Goal: Task Accomplishment & Management: Use online tool/utility

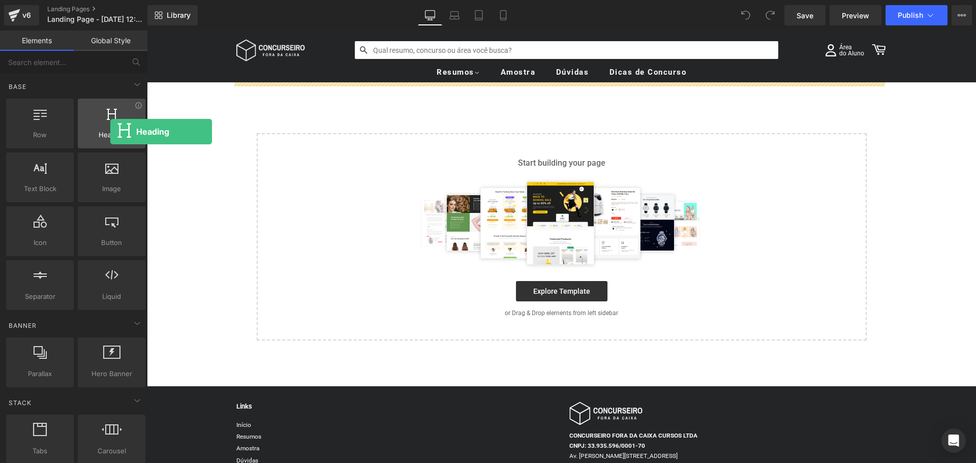
drag, startPoint x: 120, startPoint y: 135, endPoint x: 106, endPoint y: 136, distance: 13.7
click at [110, 132] on span "Heading" at bounding box center [112, 135] width 62 height 11
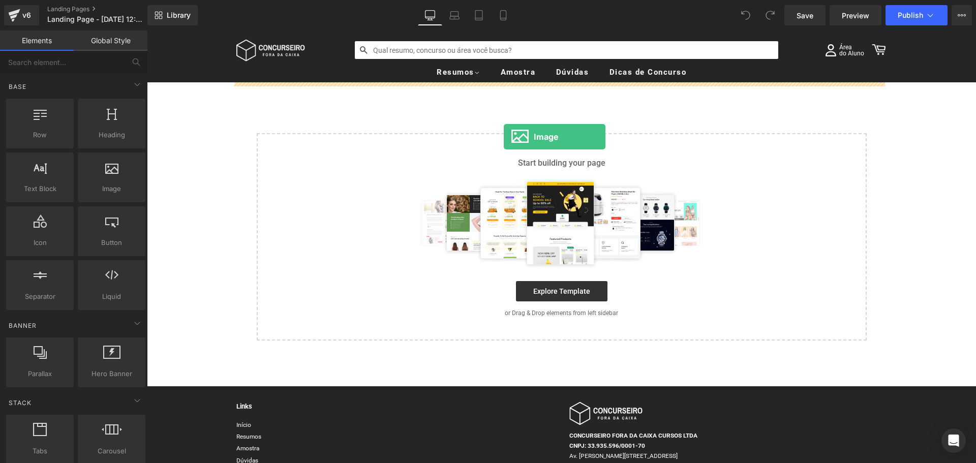
drag, startPoint x: 264, startPoint y: 216, endPoint x: 504, endPoint y: 137, distance: 252.8
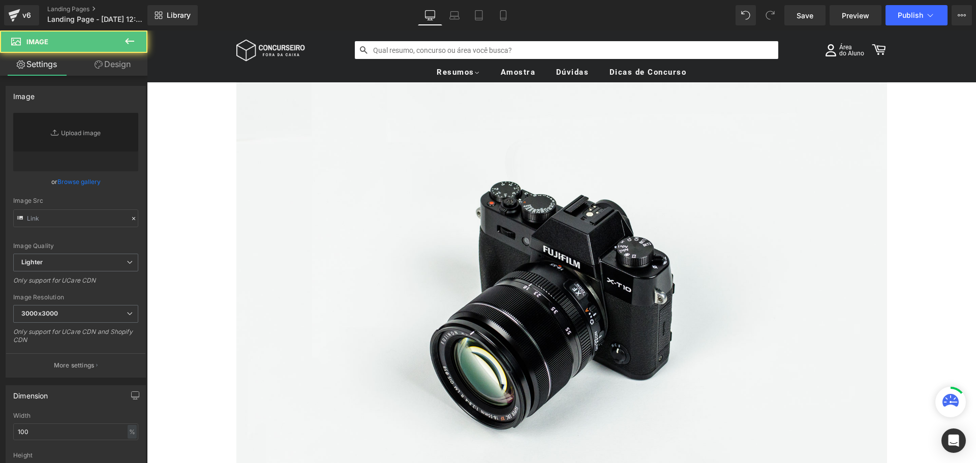
type input "//[DOMAIN_NAME][URL]"
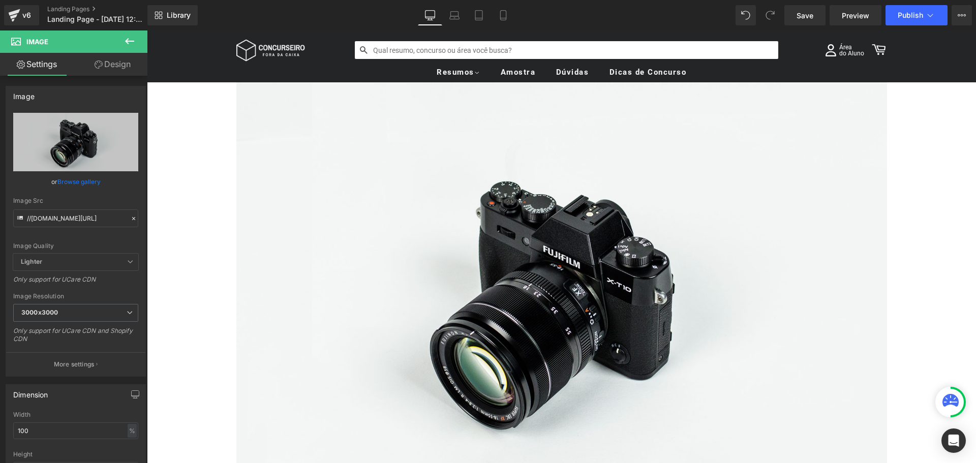
click at [130, 43] on icon at bounding box center [130, 41] width 12 height 12
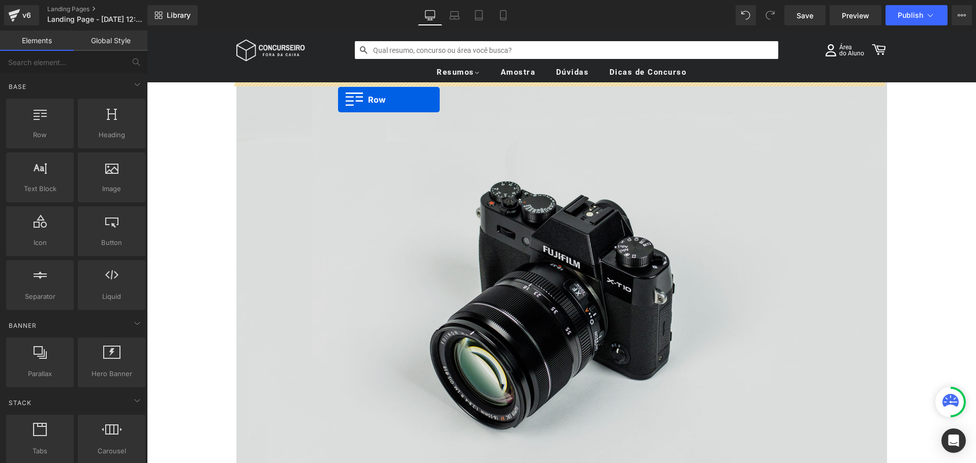
drag, startPoint x: 207, startPoint y: 166, endPoint x: 338, endPoint y: 98, distance: 147.6
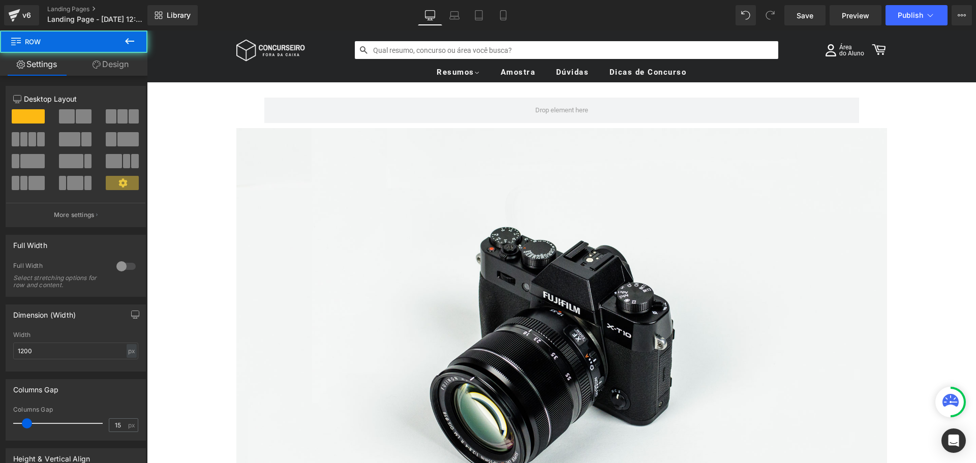
click at [323, 66] on ul "Resumos Ver todos → Supercombo Carreiras Jurídicas [GEOGRAPHIC_DATA] Área Fisca…" at bounding box center [561, 73] width 651 height 20
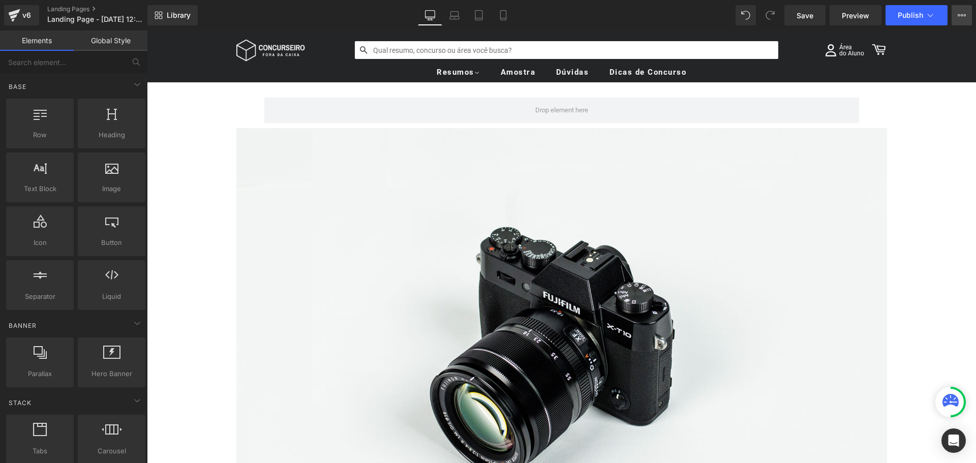
click at [961, 16] on icon at bounding box center [962, 15] width 3 height 2
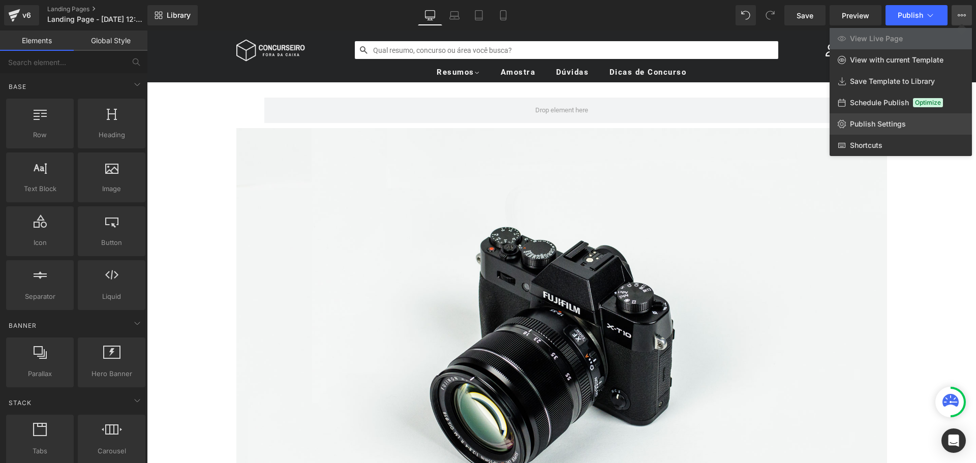
click at [883, 127] on span "Publish Settings" at bounding box center [878, 124] width 56 height 9
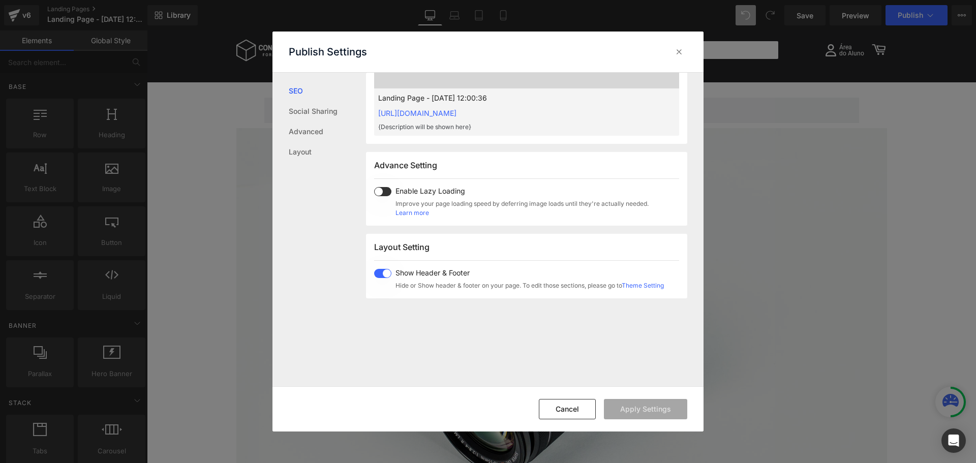
scroll to position [458, 0]
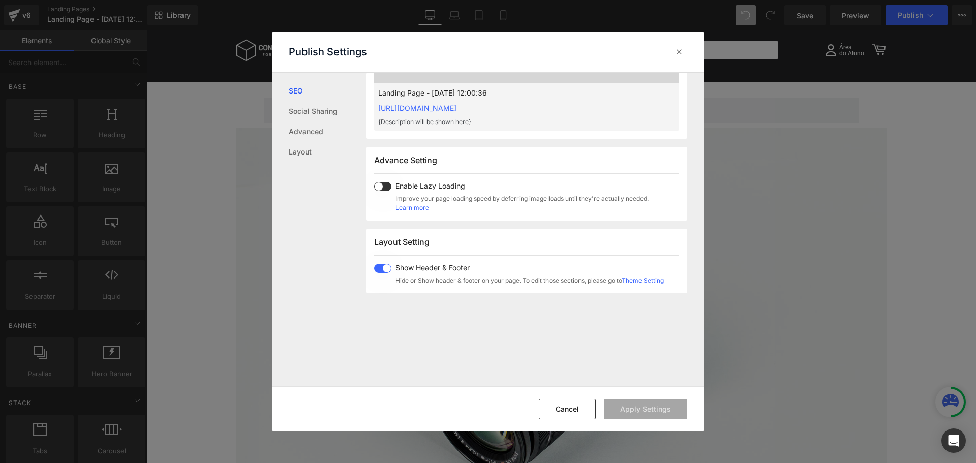
click at [386, 273] on span at bounding box center [382, 268] width 17 height 9
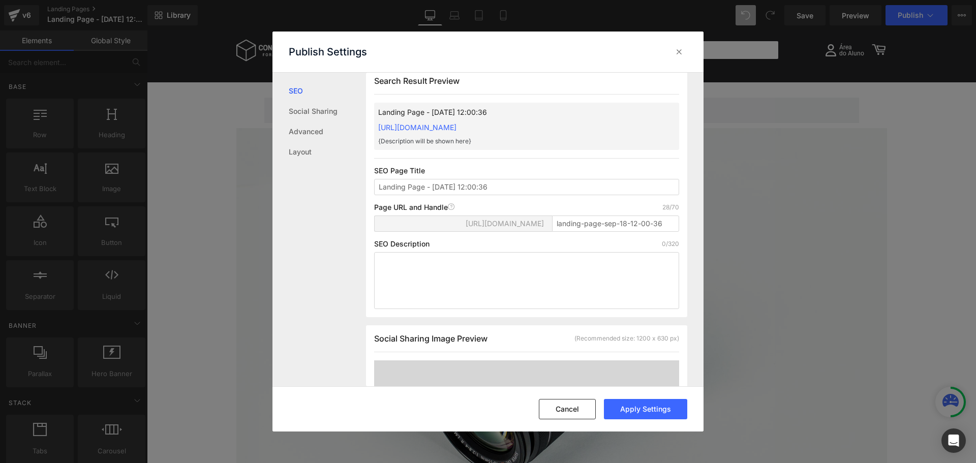
scroll to position [0, 0]
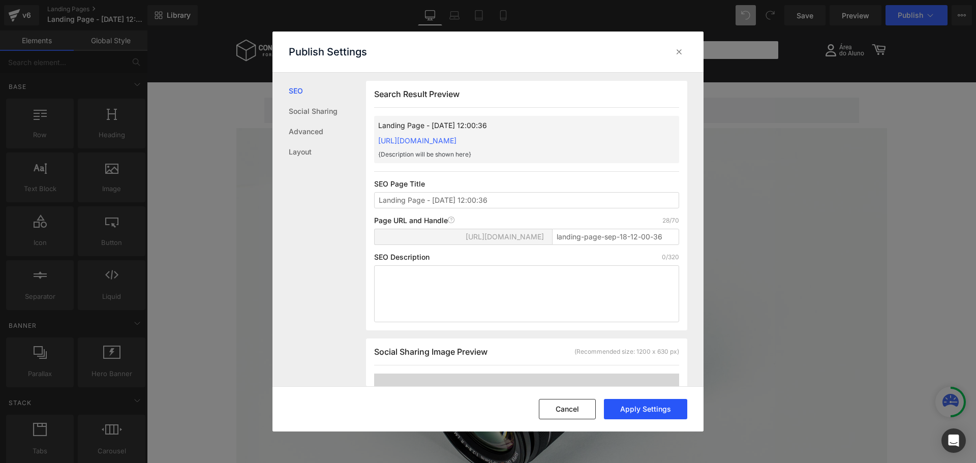
click at [646, 407] on button "Apply Settings" at bounding box center [645, 409] width 83 height 20
drag, startPoint x: 679, startPoint y: 49, endPoint x: 515, endPoint y: 26, distance: 165.8
click at [679, 49] on icon at bounding box center [679, 52] width 10 height 10
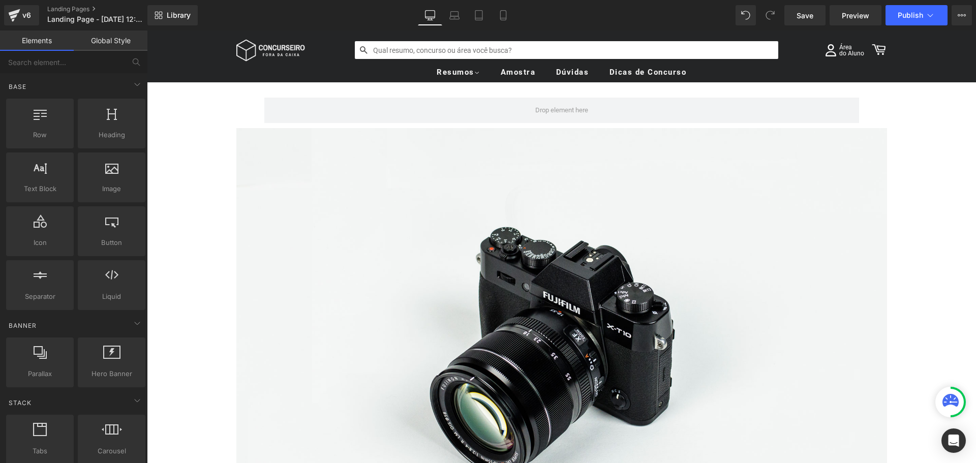
click at [322, 75] on ul "Resumos Ver todos → Supercombo Carreiras Jurídicas [GEOGRAPHIC_DATA] Área Fisca…" at bounding box center [561, 73] width 651 height 20
click at [160, 17] on icon at bounding box center [159, 15] width 8 height 8
click at [453, 16] on icon at bounding box center [455, 15] width 10 height 10
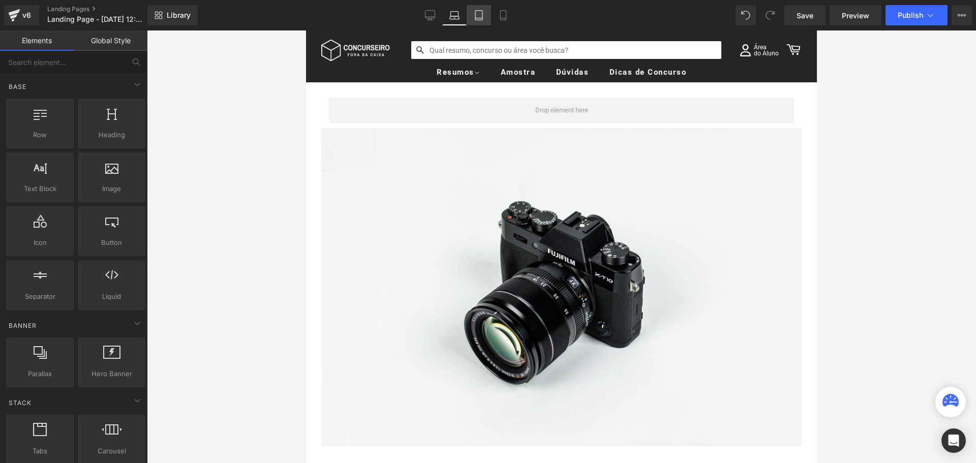
click at [476, 13] on icon at bounding box center [478, 16] width 7 height 10
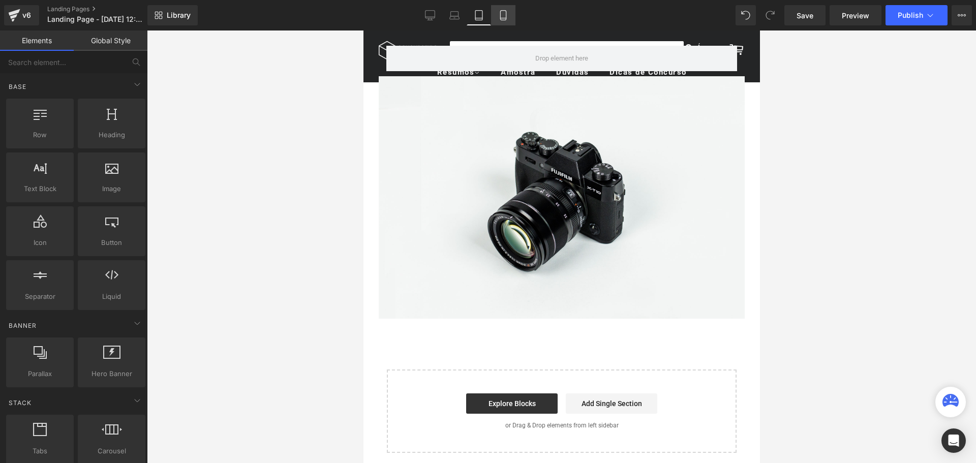
click at [494, 16] on link "Mobile" at bounding box center [503, 15] width 24 height 20
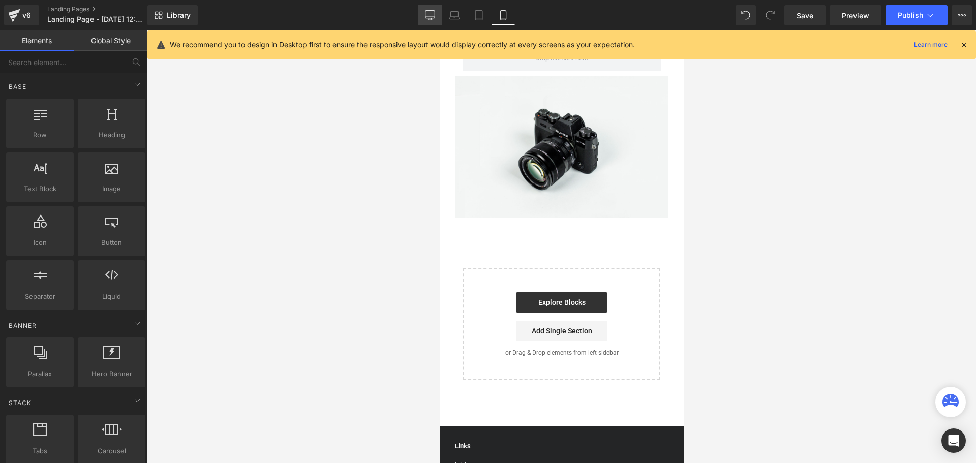
click at [440, 16] on link "Desktop" at bounding box center [430, 15] width 24 height 20
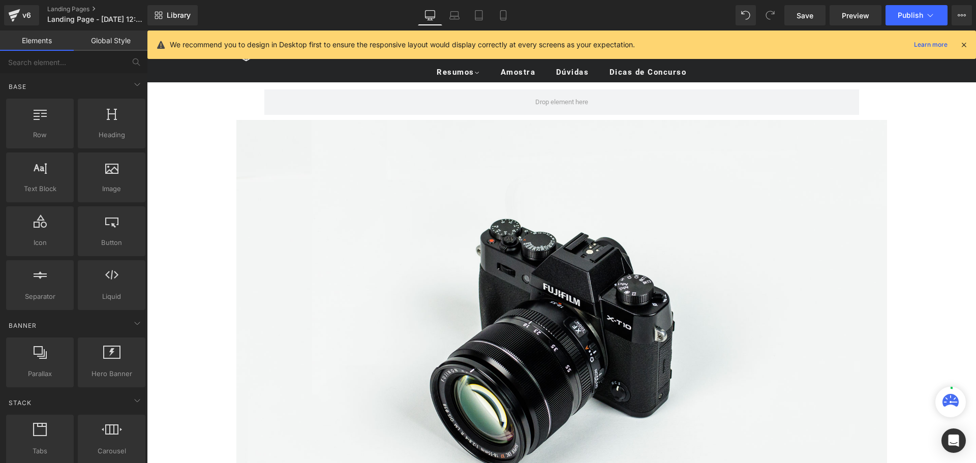
scroll to position [52, 0]
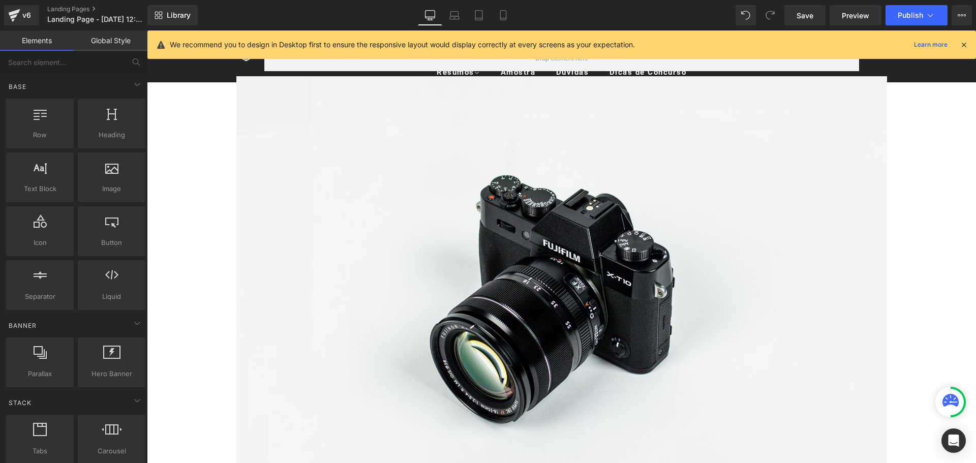
click at [966, 42] on icon at bounding box center [964, 44] width 9 height 9
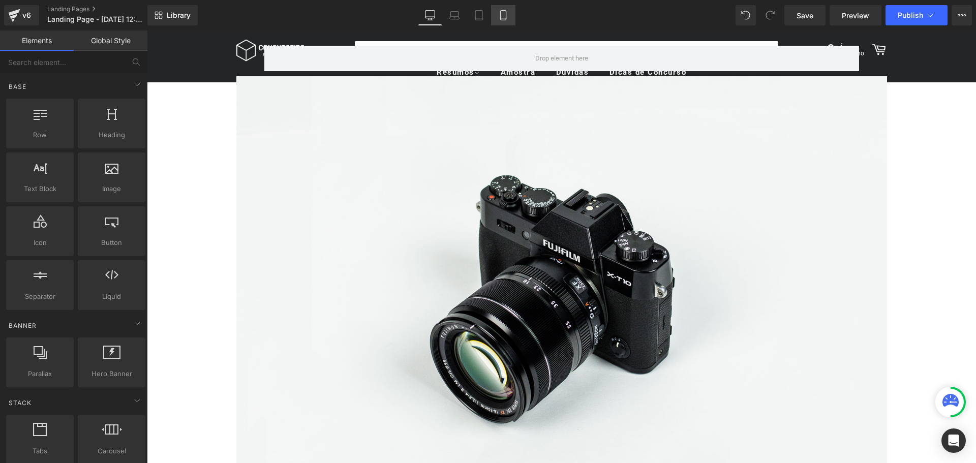
click at [503, 16] on icon at bounding box center [503, 15] width 10 height 10
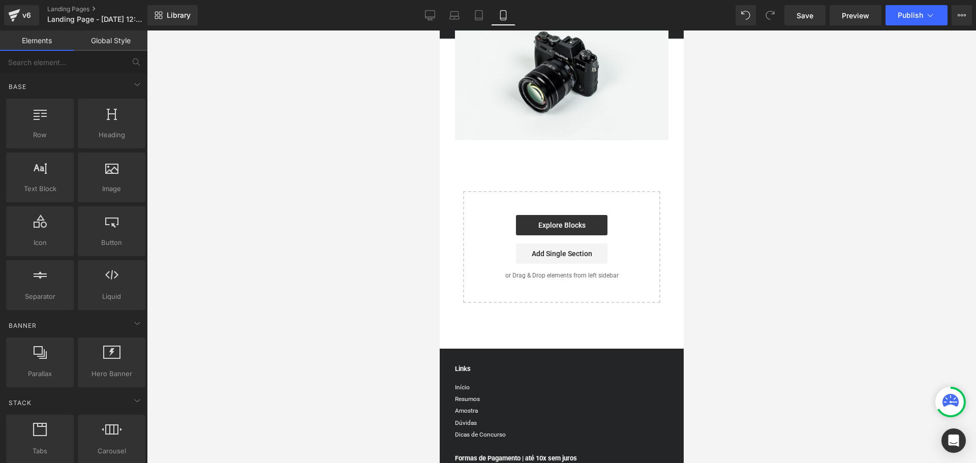
scroll to position [0, 0]
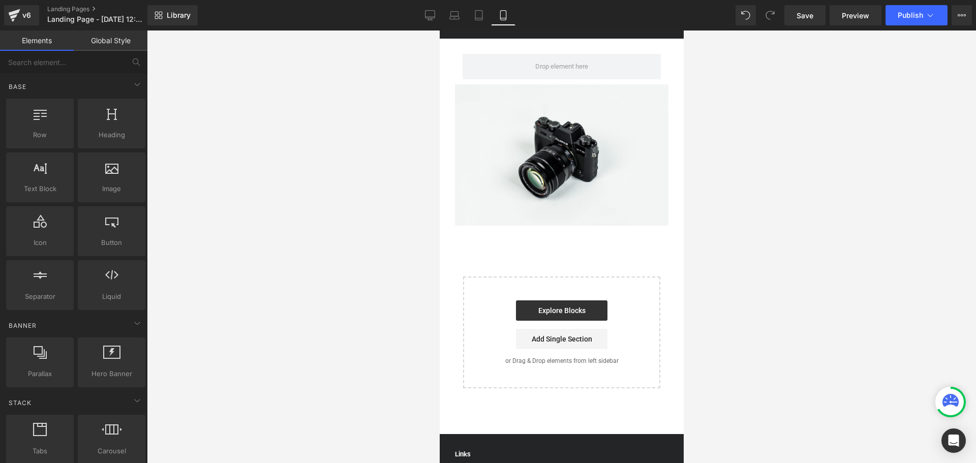
click at [449, 37] on div "Área do Aluno 0 Resumos Ver todos →" at bounding box center [561, 35] width 244 height 8
click at [459, 14] on icon at bounding box center [455, 14] width 8 height 5
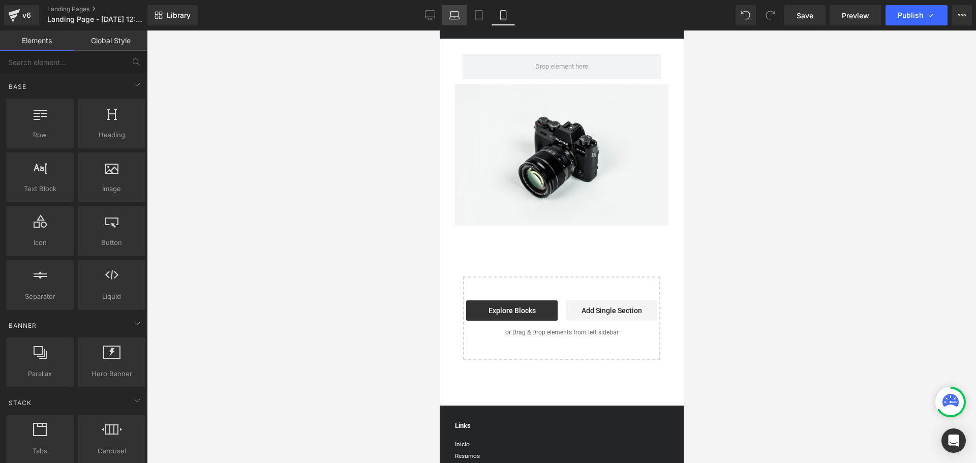
scroll to position [52, 0]
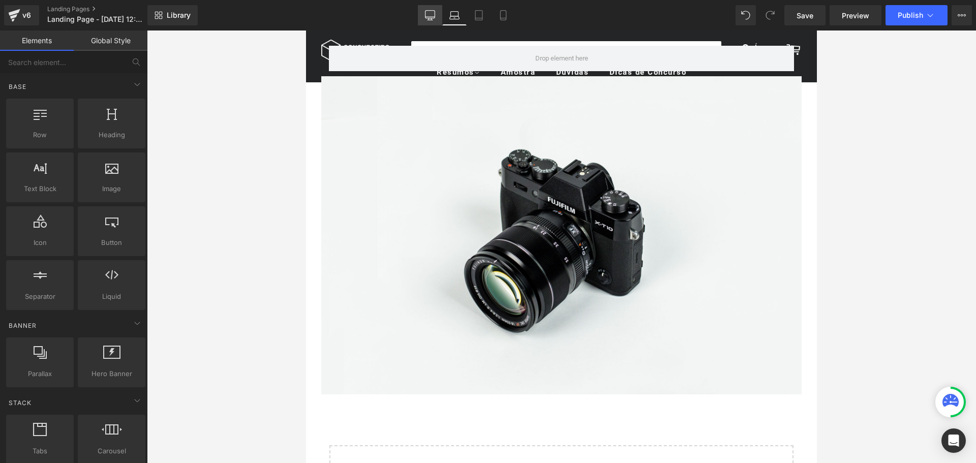
click at [425, 16] on link "Desktop" at bounding box center [430, 15] width 24 height 20
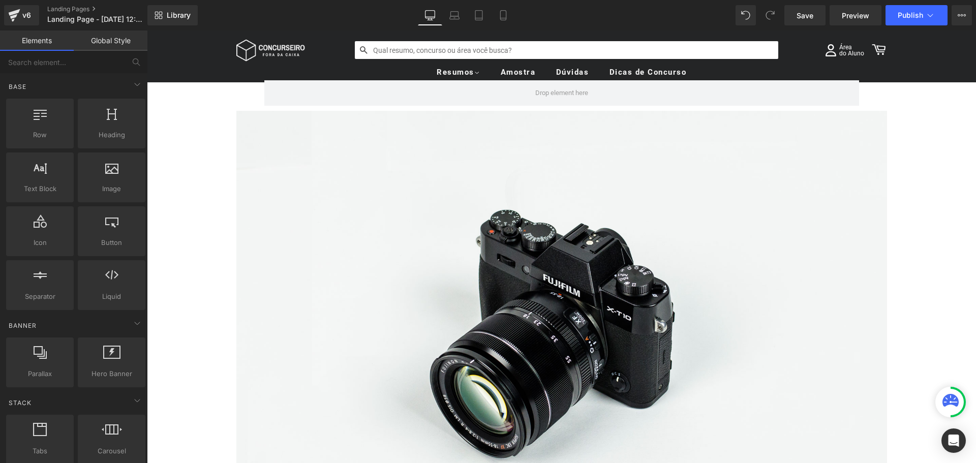
scroll to position [0, 0]
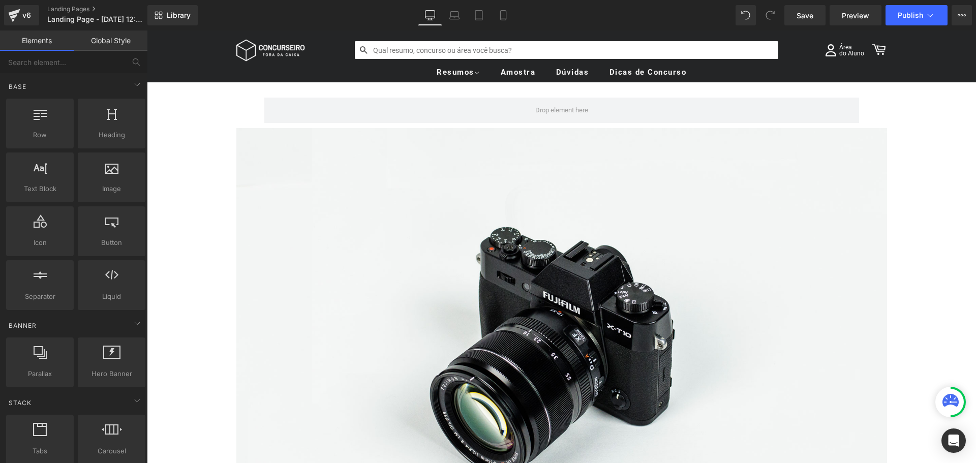
click at [285, 76] on ul "Resumos Ver todos → Supercombo Carreiras Jurídicas [GEOGRAPHIC_DATA] Área Fisca…" at bounding box center [561, 73] width 651 height 20
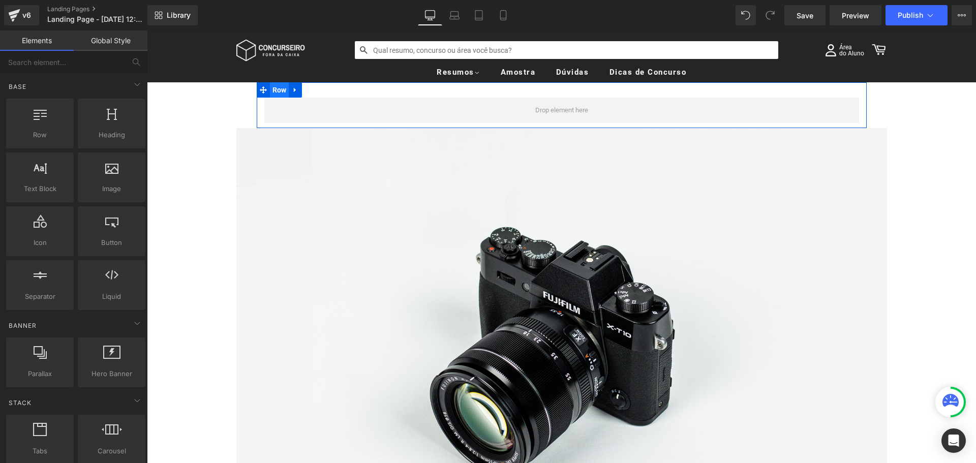
click at [275, 92] on span "Row" at bounding box center [279, 89] width 19 height 15
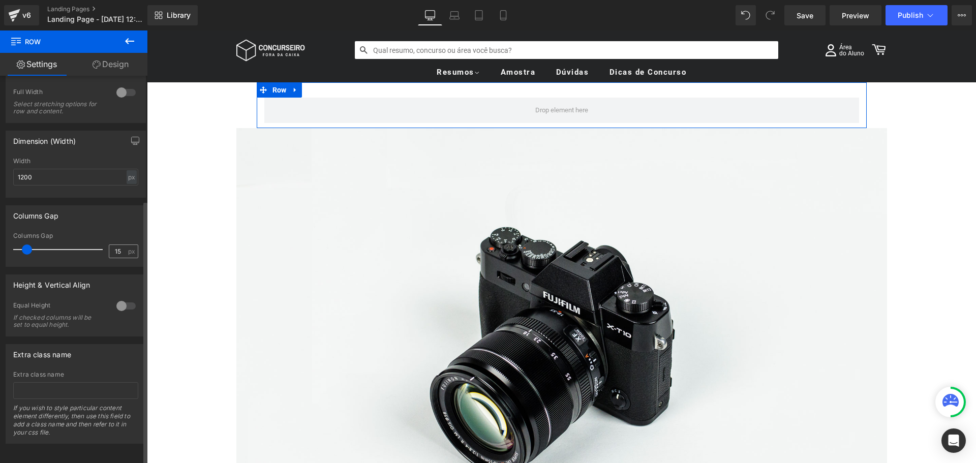
scroll to position [183, 0]
click at [114, 306] on div "Equal Height If checked columns will be set to equal height." at bounding box center [75, 317] width 125 height 35
click at [124, 90] on div at bounding box center [126, 91] width 24 height 16
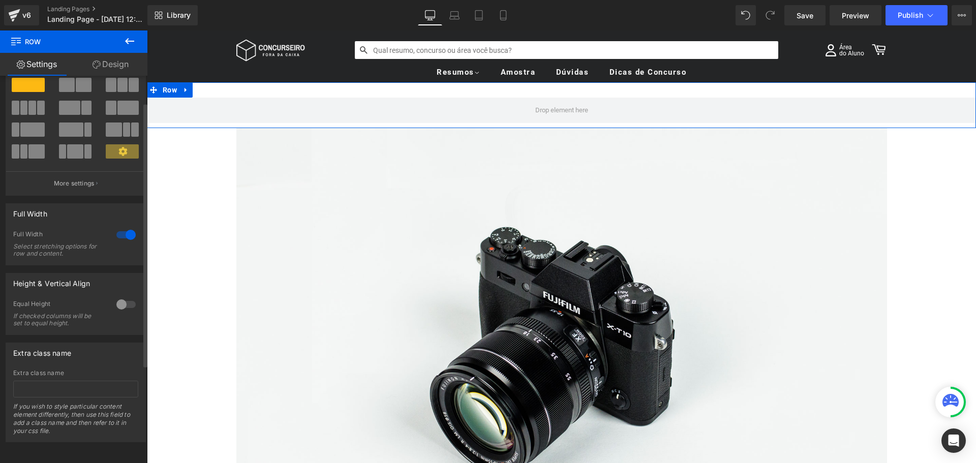
scroll to position [39, 0]
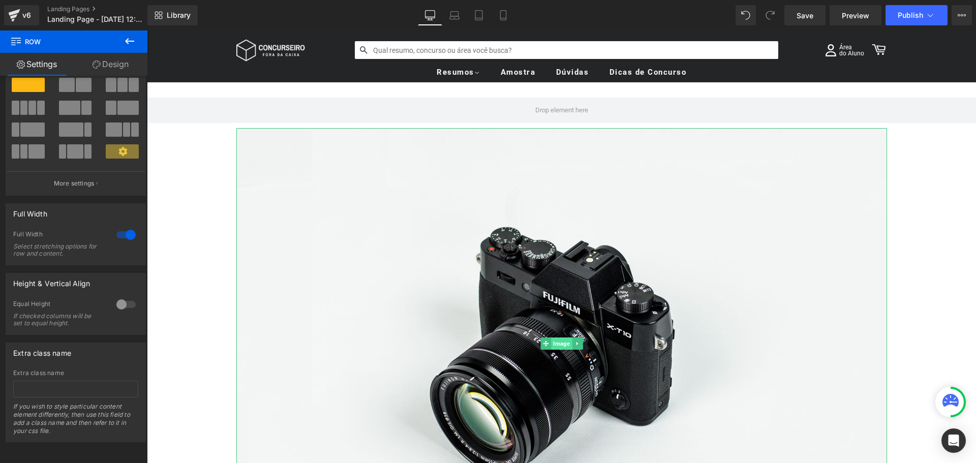
click at [556, 341] on span "Image" at bounding box center [561, 344] width 21 height 12
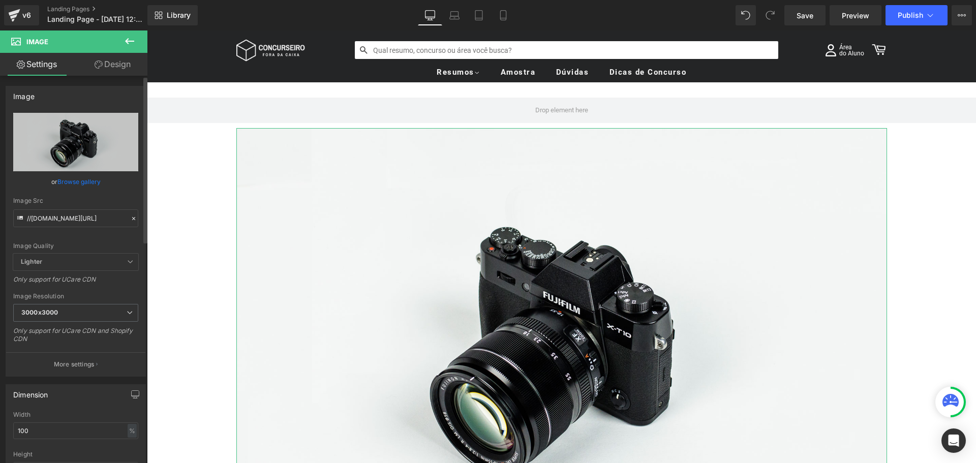
click at [78, 182] on link "Browse gallery" at bounding box center [78, 182] width 43 height 18
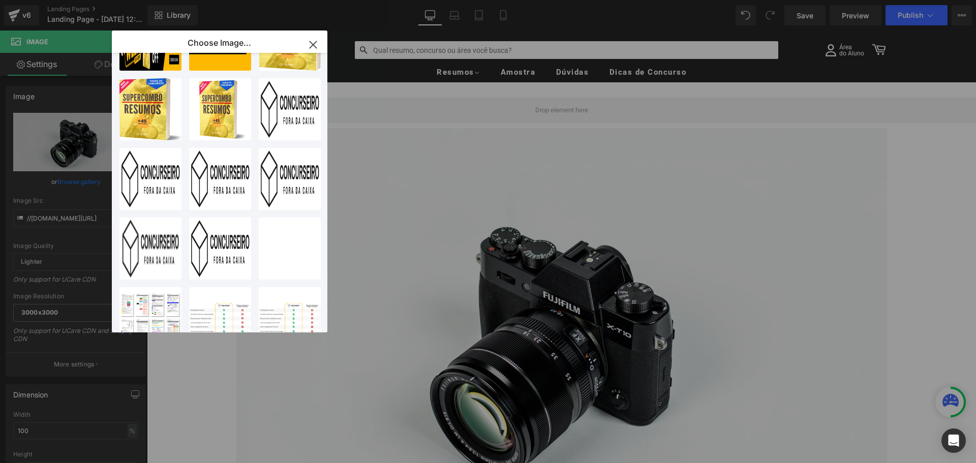
scroll to position [407, 0]
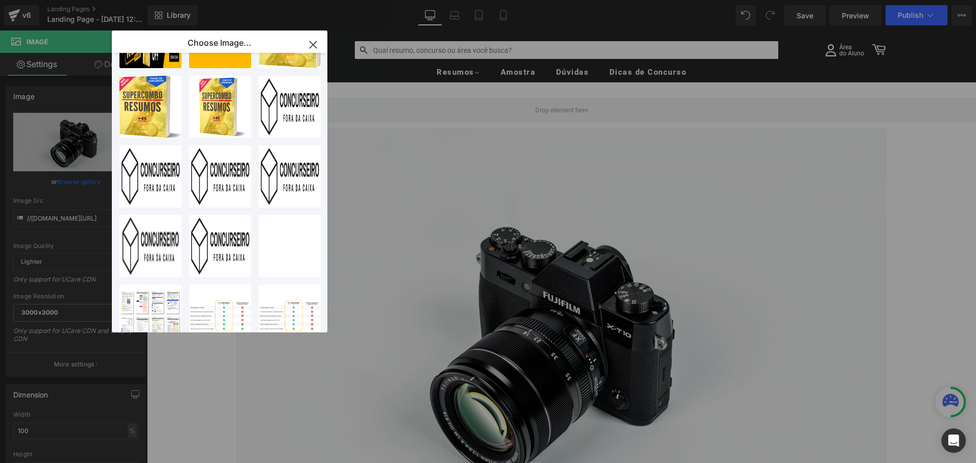
click at [314, 42] on icon "button" at bounding box center [313, 45] width 16 height 16
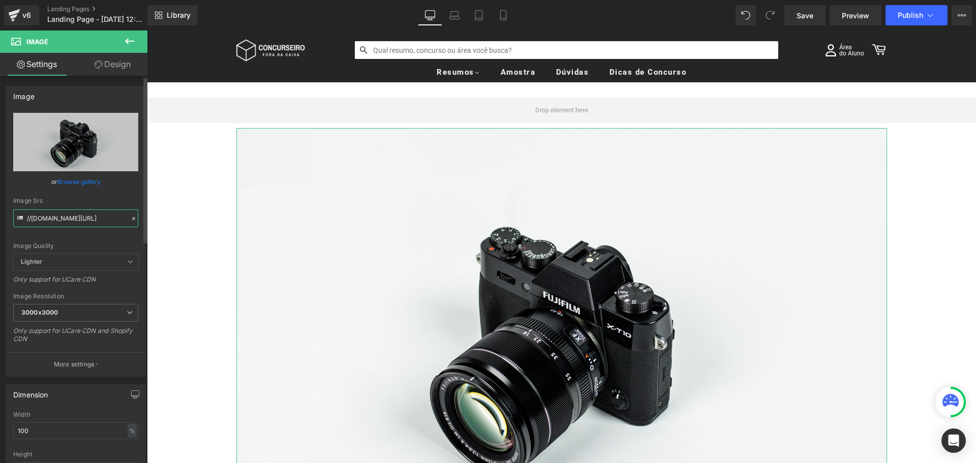
click at [99, 224] on input "//[DOMAIN_NAME][URL]" at bounding box center [75, 219] width 125 height 18
paste input "[URL][DOMAIN_NAME]"
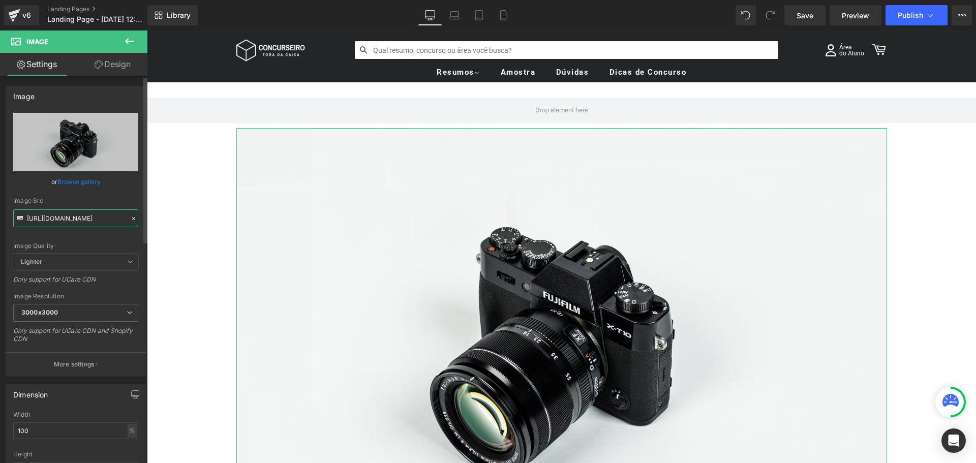
type input "[URL][DOMAIN_NAME]"
click at [122, 196] on div "Image Quality Lighter Lightest Lighter Lighter Lightest Only support for UCare …" at bounding box center [75, 183] width 125 height 141
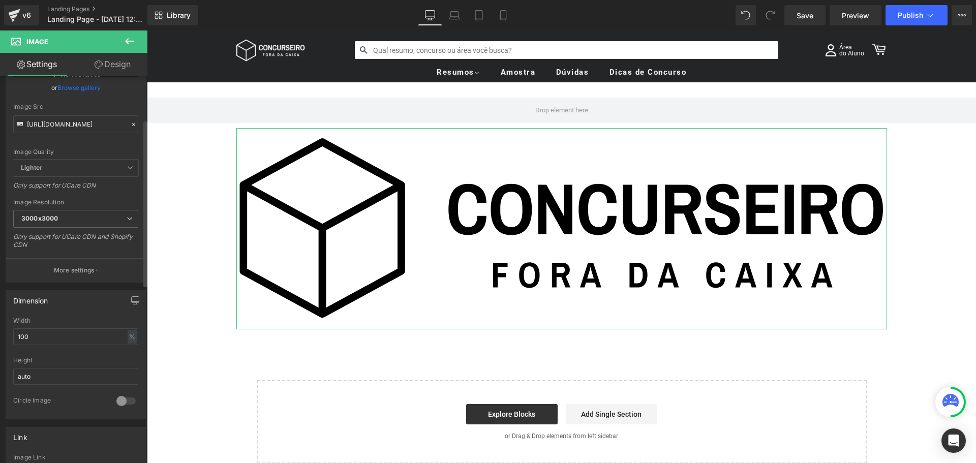
scroll to position [102, 0]
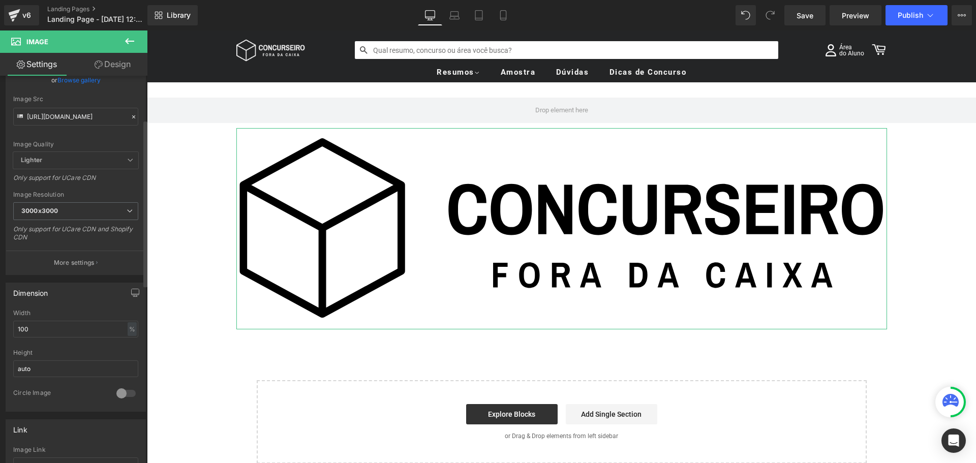
click at [86, 338] on div "Width 100 % % px" at bounding box center [75, 330] width 125 height 40
click at [88, 333] on input "100" at bounding box center [75, 329] width 125 height 17
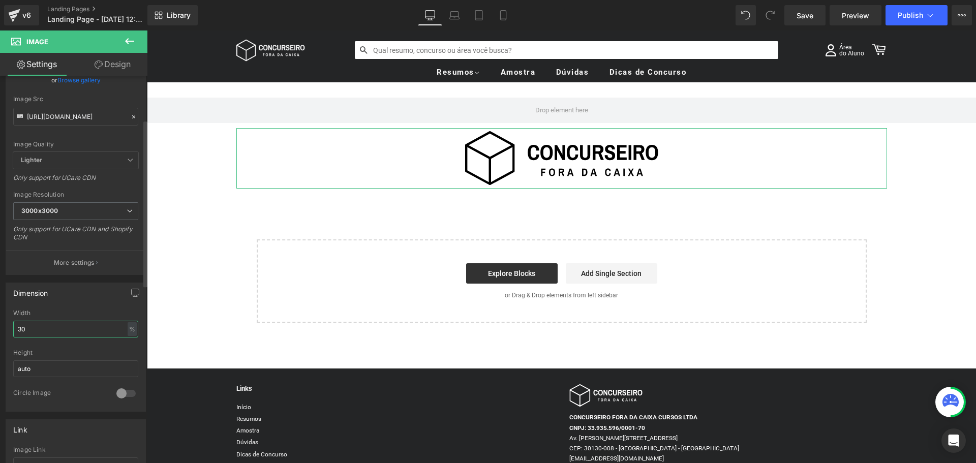
click at [88, 333] on input "30" at bounding box center [75, 329] width 125 height 17
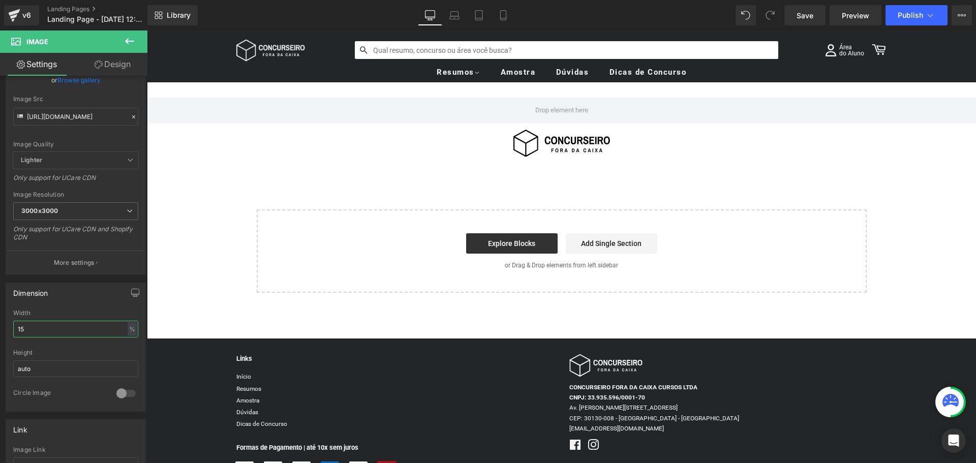
type input "15"
